Goal: Task Accomplishment & Management: Manage account settings

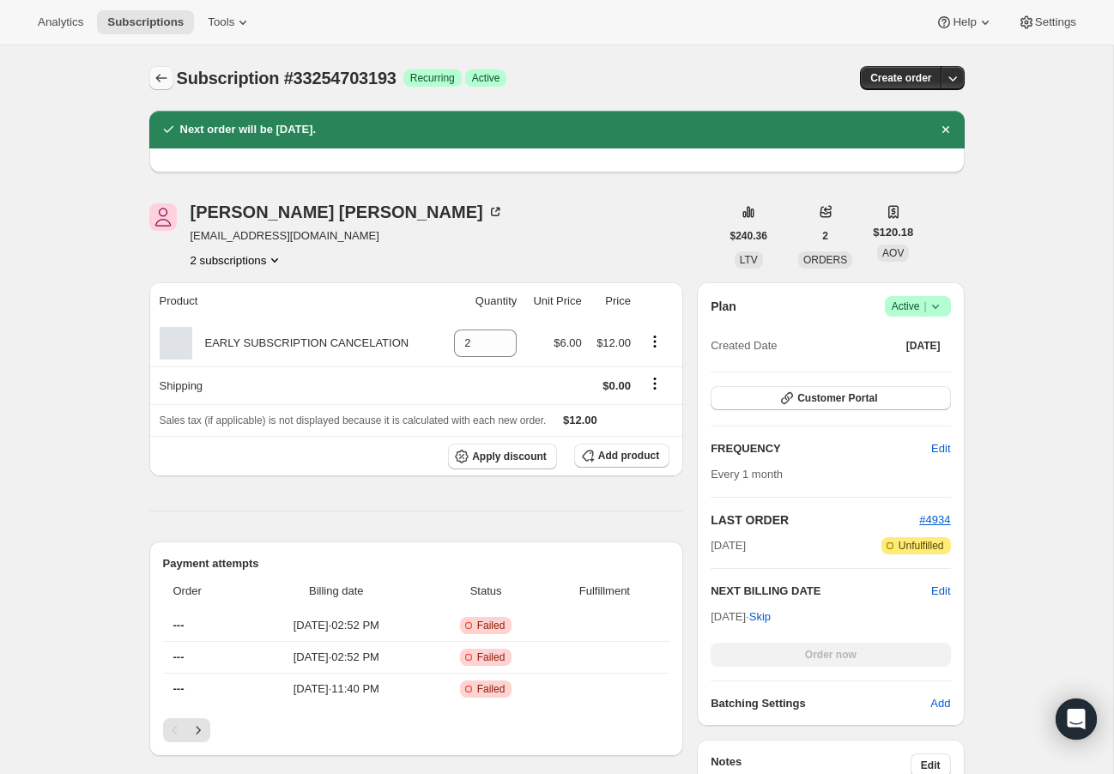
drag, startPoint x: 0, startPoint y: 0, endPoint x: 161, endPoint y: 84, distance: 181.9
click at [161, 84] on icon "Subscriptions" at bounding box center [161, 78] width 17 height 17
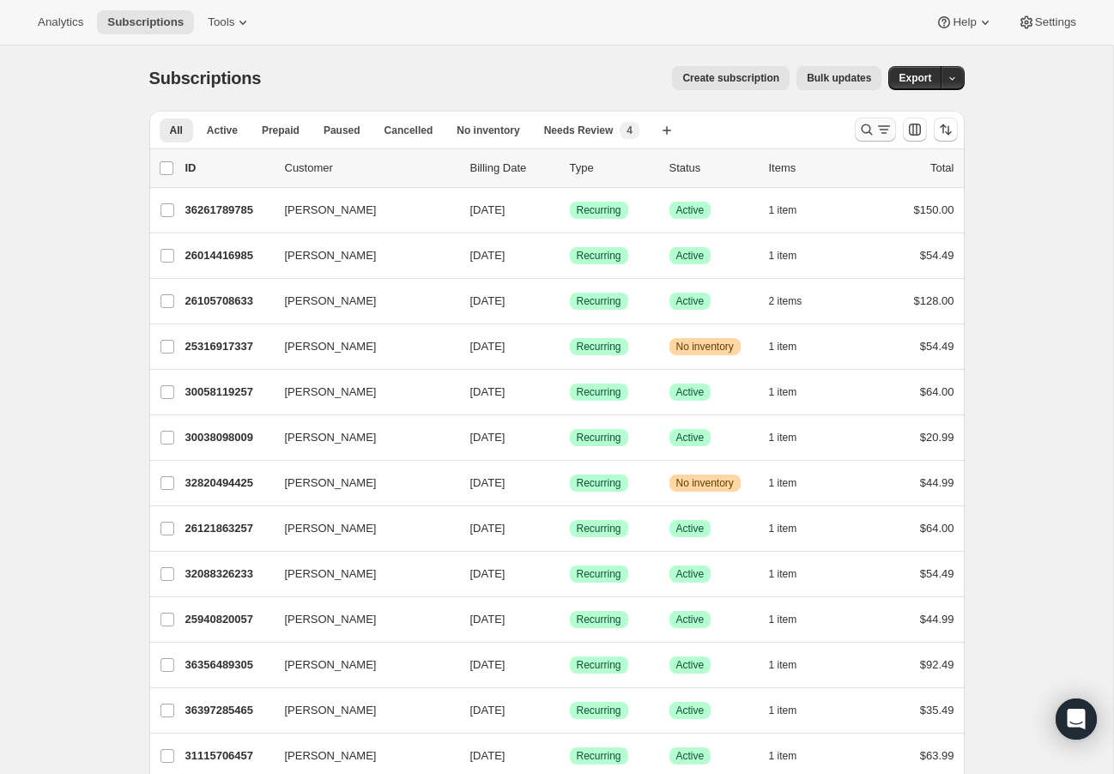
click at [877, 133] on icon "Search and filter results" at bounding box center [883, 129] width 17 height 17
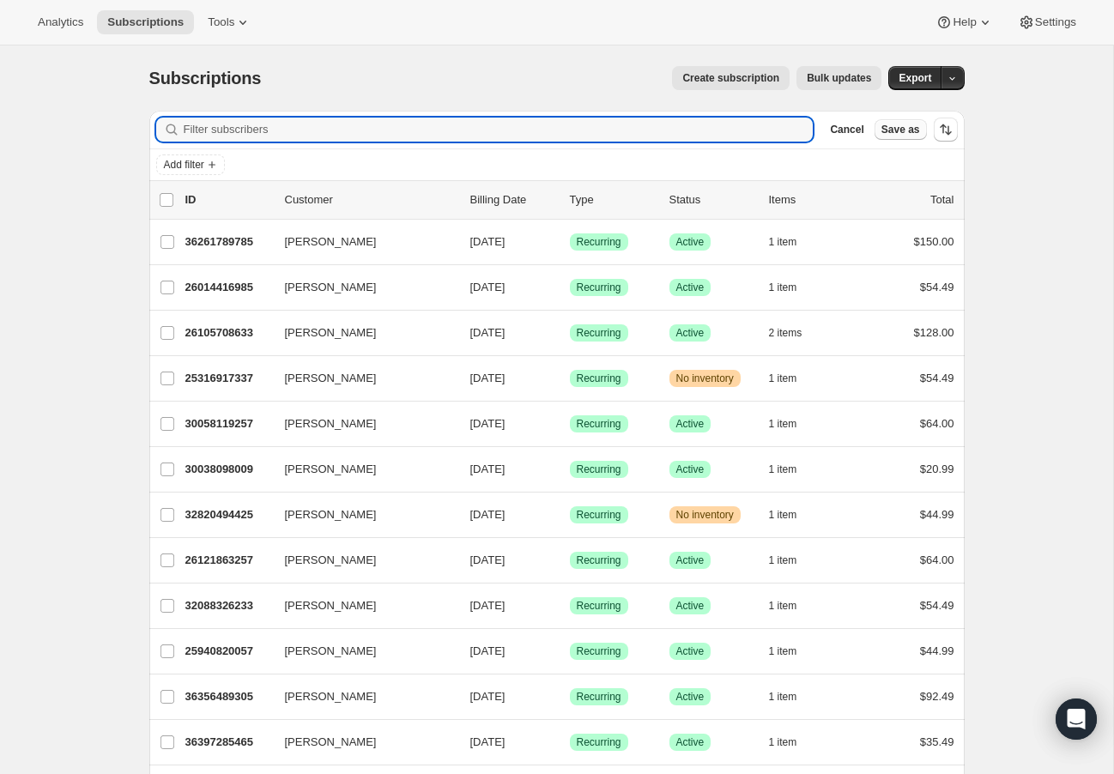
paste input "[EMAIL_ADDRESS][DOMAIN_NAME]"
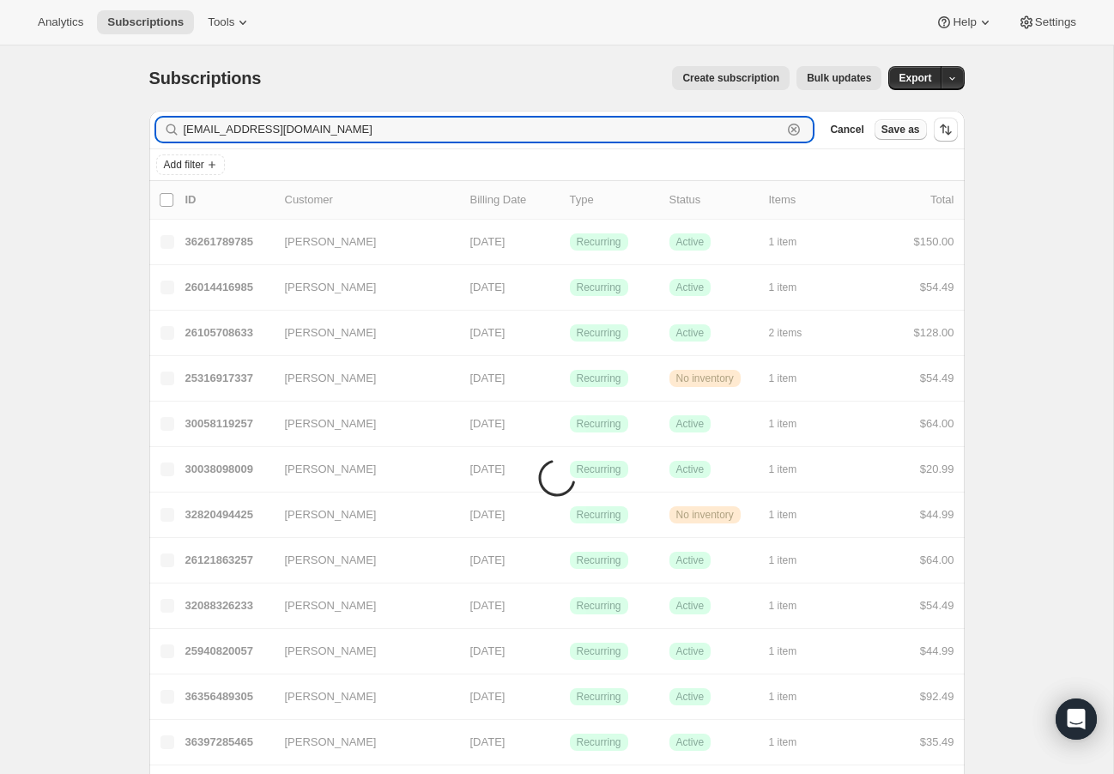
type input "[EMAIL_ADDRESS][DOMAIN_NAME]"
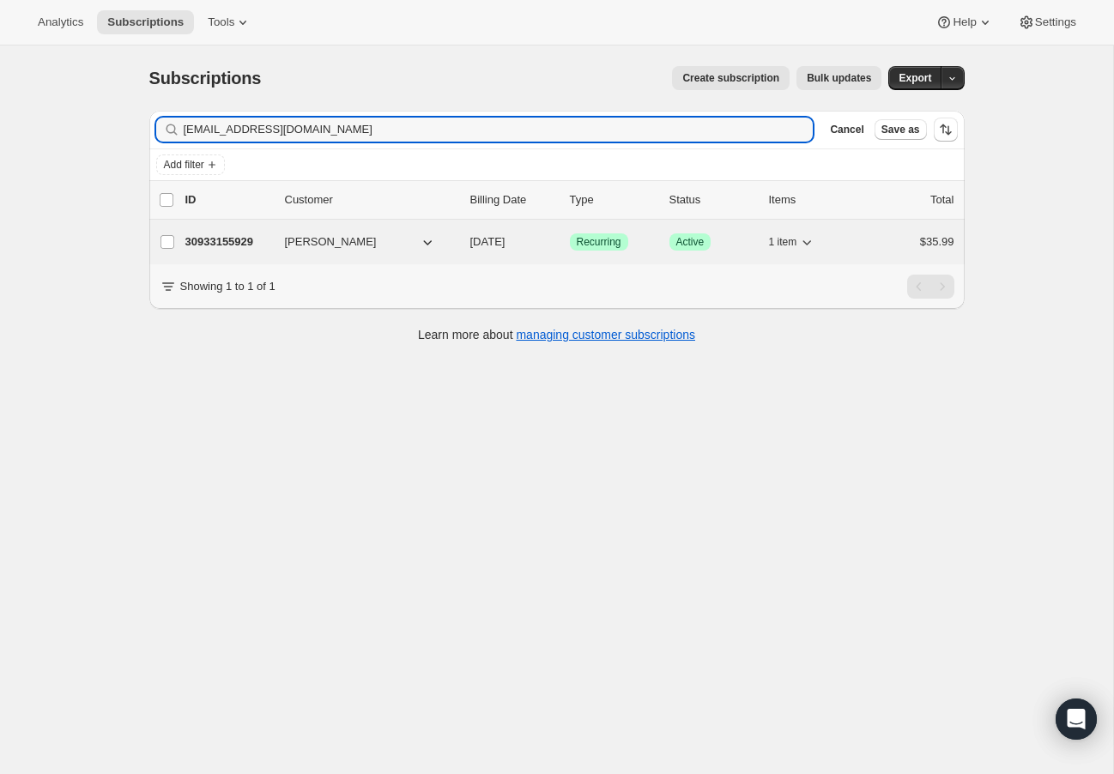
click at [249, 246] on p "30933155929" at bounding box center [228, 241] width 86 height 17
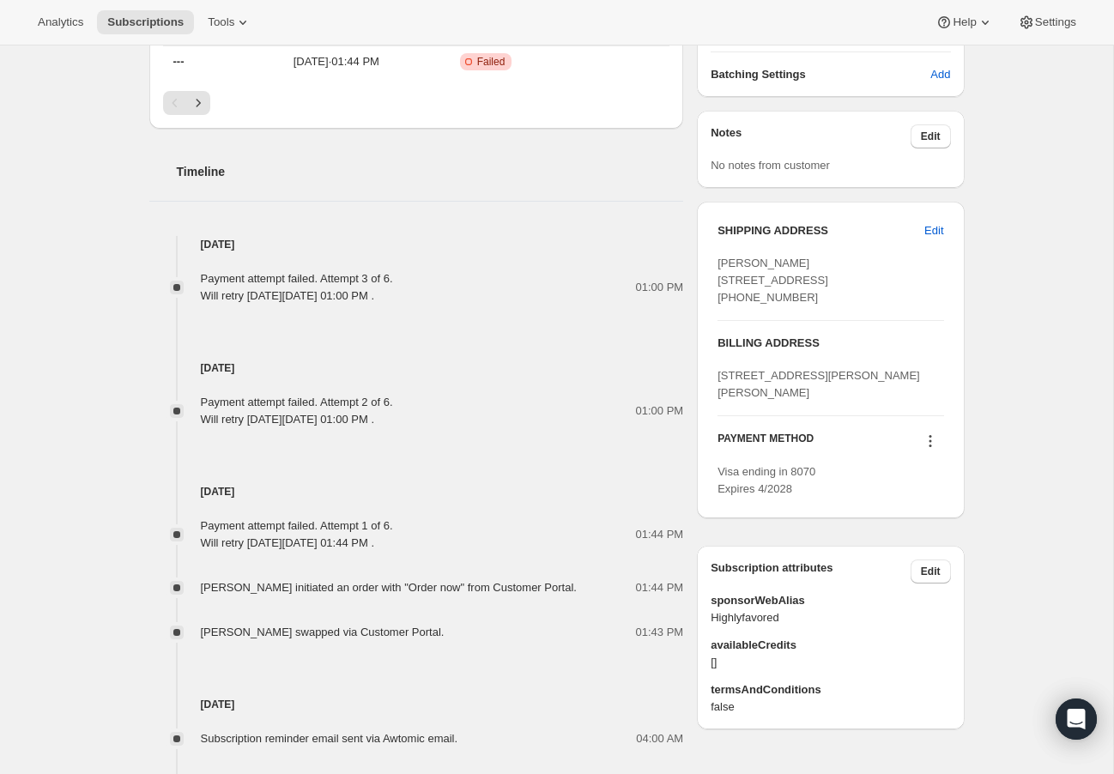
scroll to position [705, 0]
click at [934, 449] on icon at bounding box center [930, 440] width 17 height 17
click at [929, 522] on span "Send link to update card" at bounding box center [926, 526] width 120 height 13
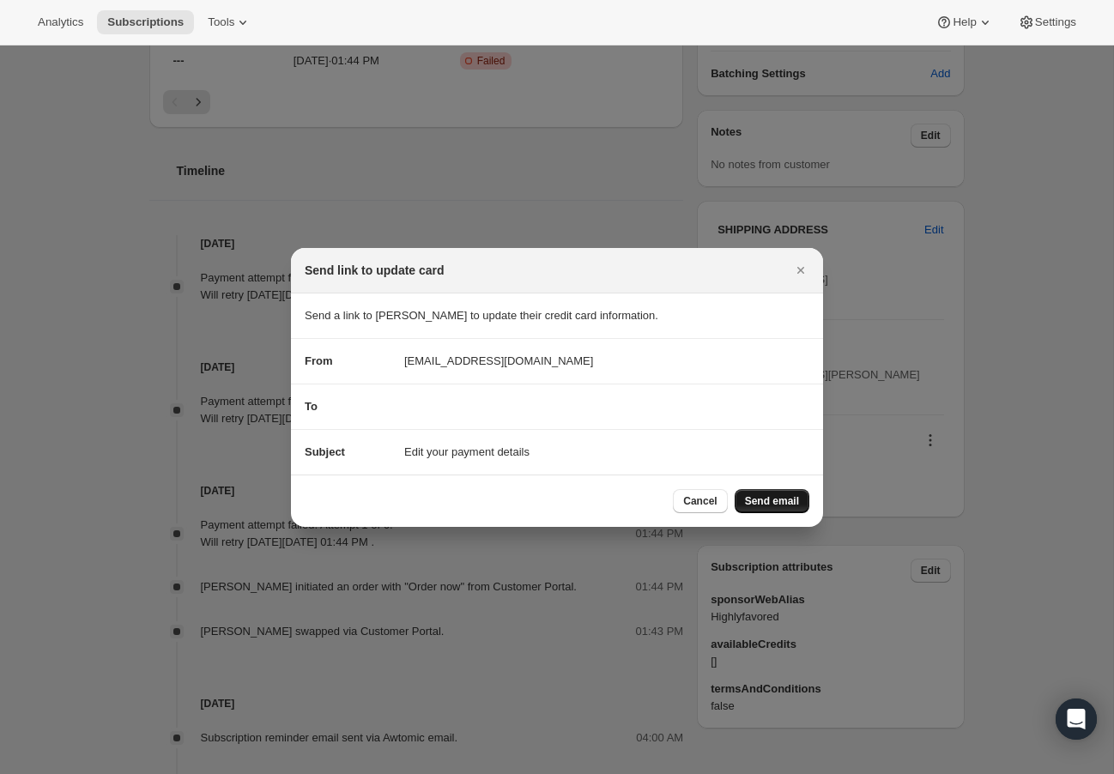
click at [795, 495] on span "Send email" at bounding box center [772, 501] width 54 height 14
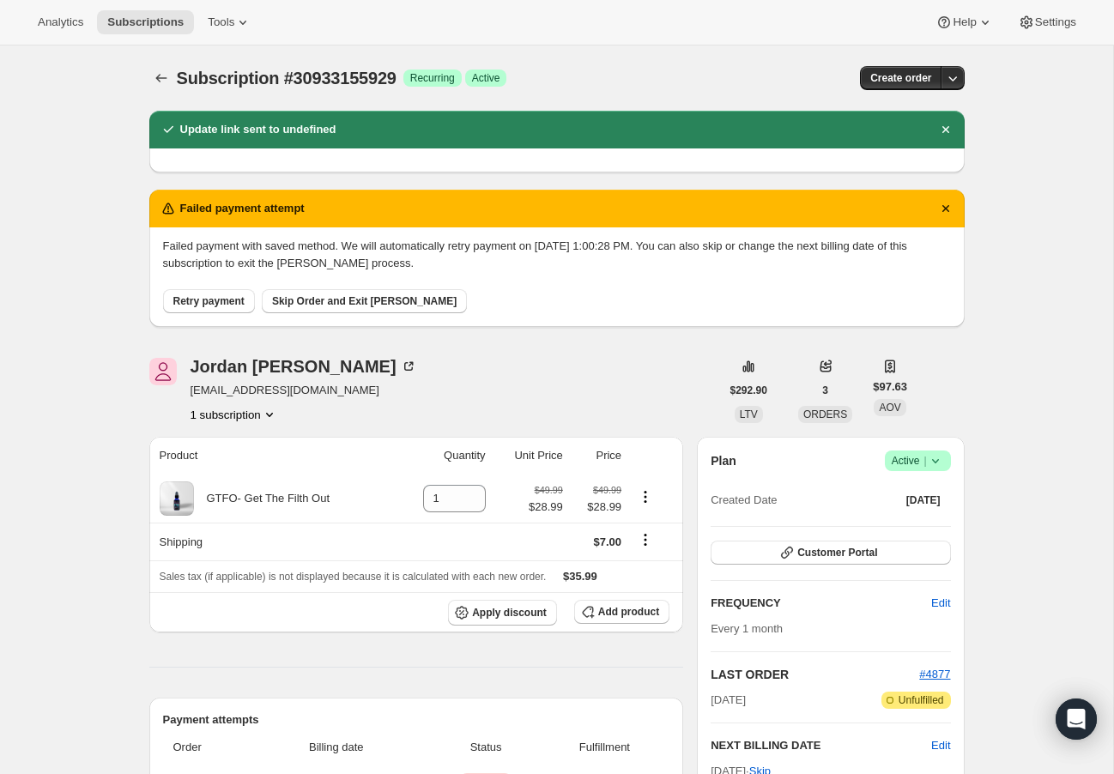
scroll to position [-13, 0]
